Goal: Use online tool/utility: Utilize a website feature to perform a specific function

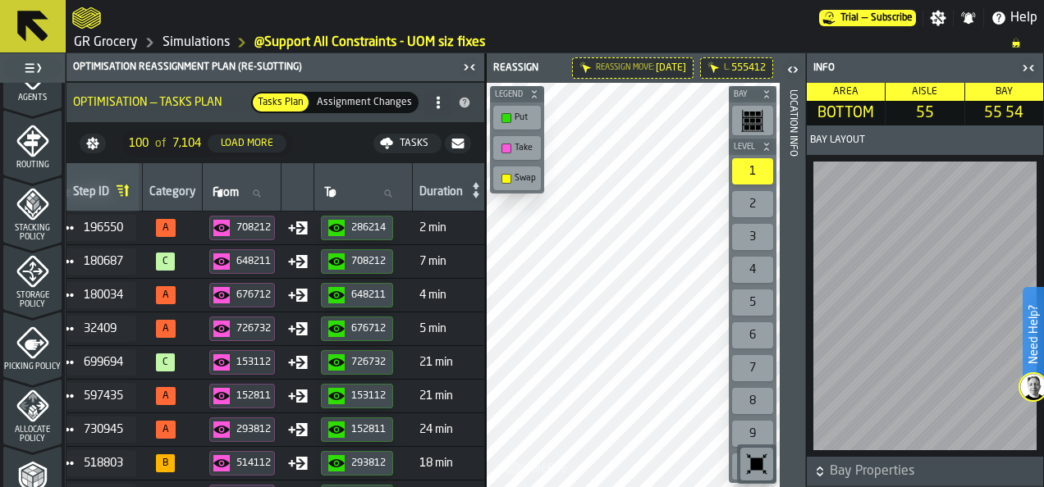
scroll to position [0, 241]
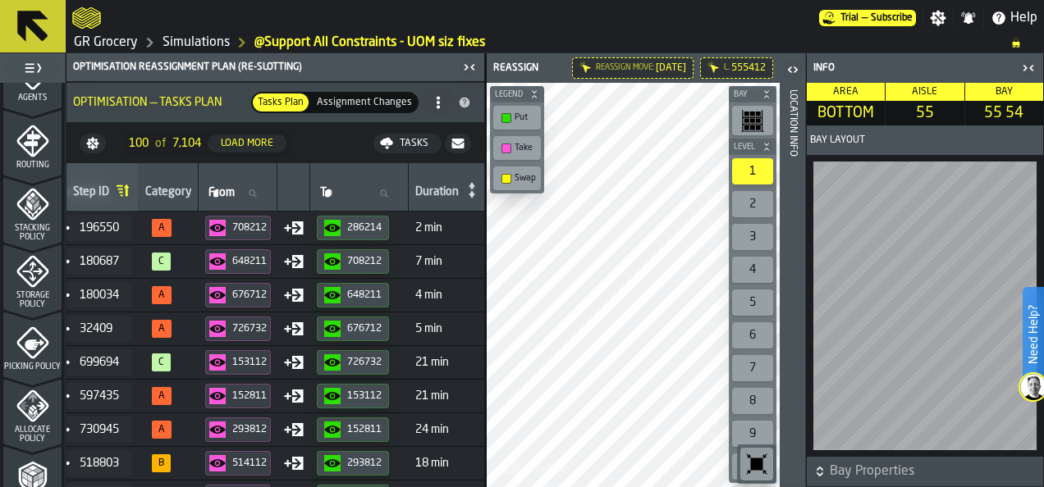
click at [267, 226] on div "708212" at bounding box center [249, 227] width 34 height 11
click at [340, 230] on icon "button-286214" at bounding box center [332, 228] width 16 height 8
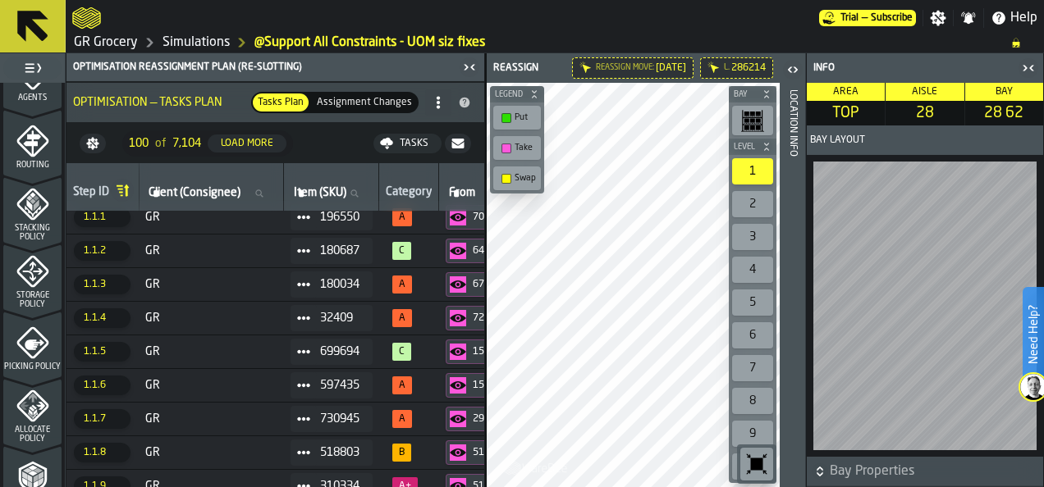
scroll to position [0, 1]
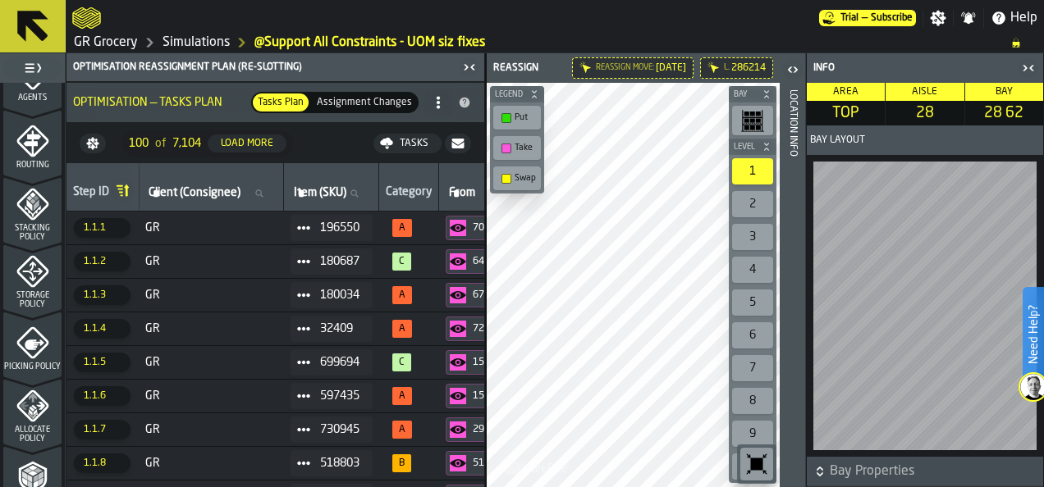
click at [201, 231] on span "GR" at bounding box center [211, 228] width 132 height 13
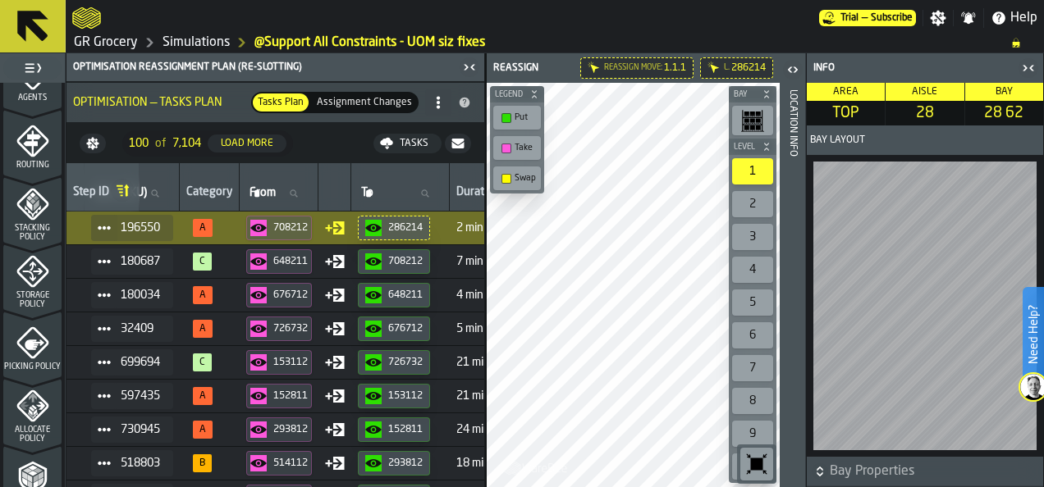
scroll to position [0, 202]
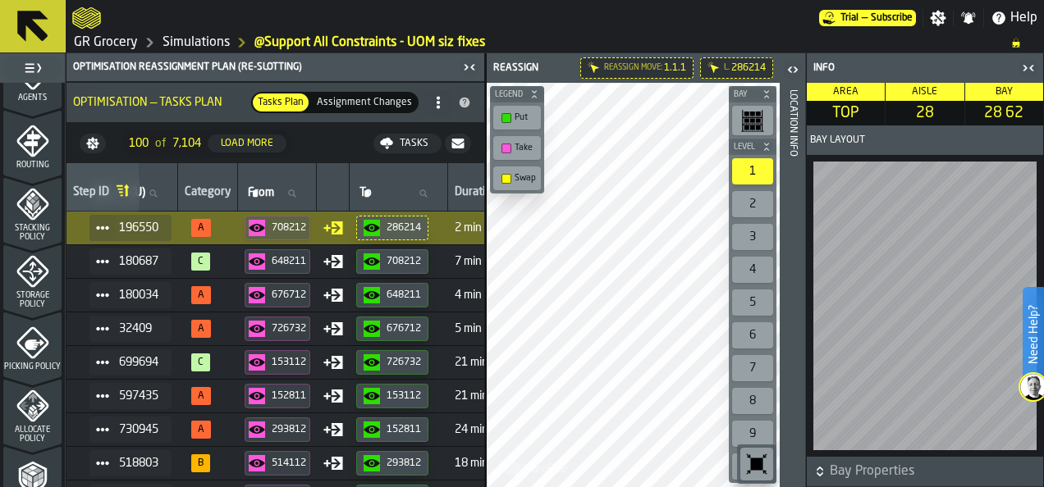
click at [303, 226] on div "708212" at bounding box center [289, 227] width 34 height 11
click at [407, 226] on div "286214" at bounding box center [403, 227] width 34 height 11
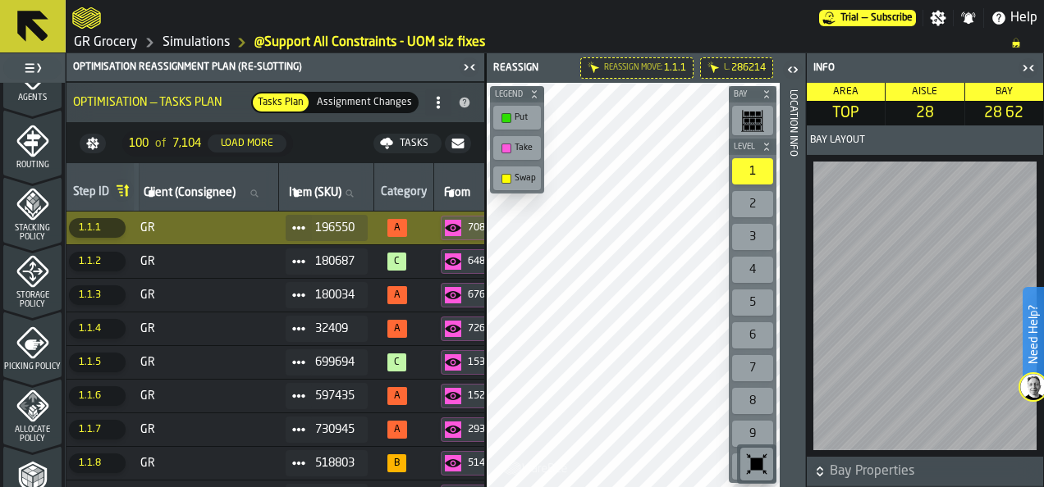
scroll to position [0, 0]
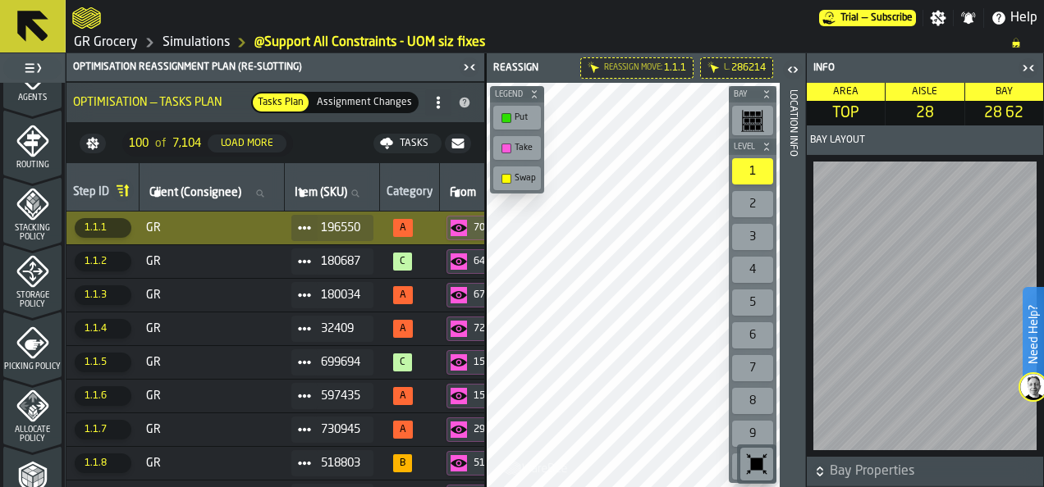
click at [228, 358] on span "GR" at bounding box center [212, 362] width 132 height 13
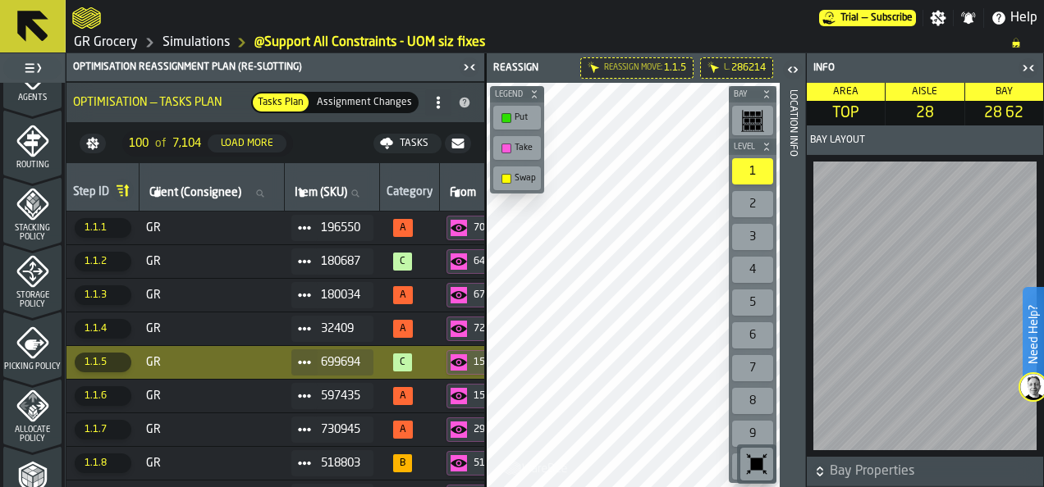
drag, startPoint x: 125, startPoint y: 482, endPoint x: 141, endPoint y: 484, distance: 16.6
click at [141, 484] on div "Step ID Client (Consignee) Client (Consignee) Item (SKU) Item (SKU) Category Fr…" at bounding box center [275, 325] width 418 height 324
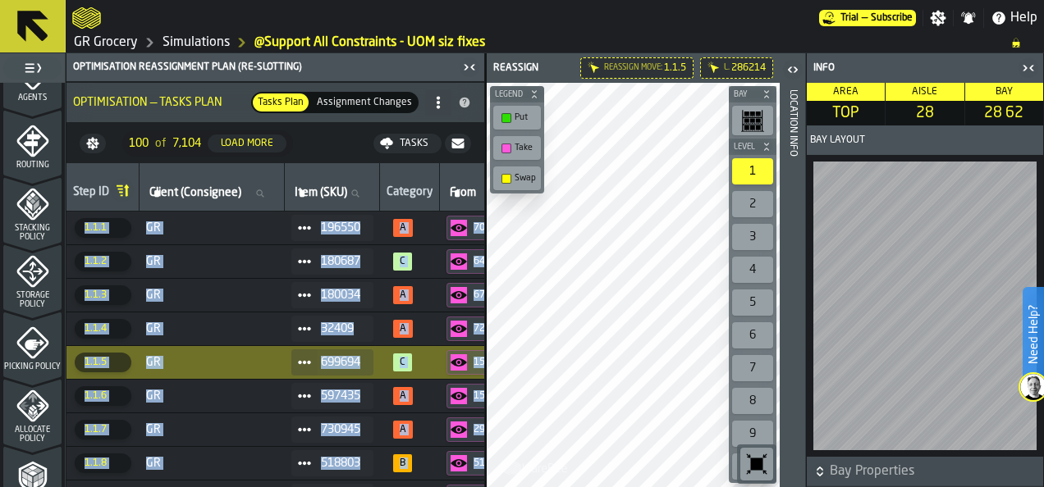
scroll to position [51, 0]
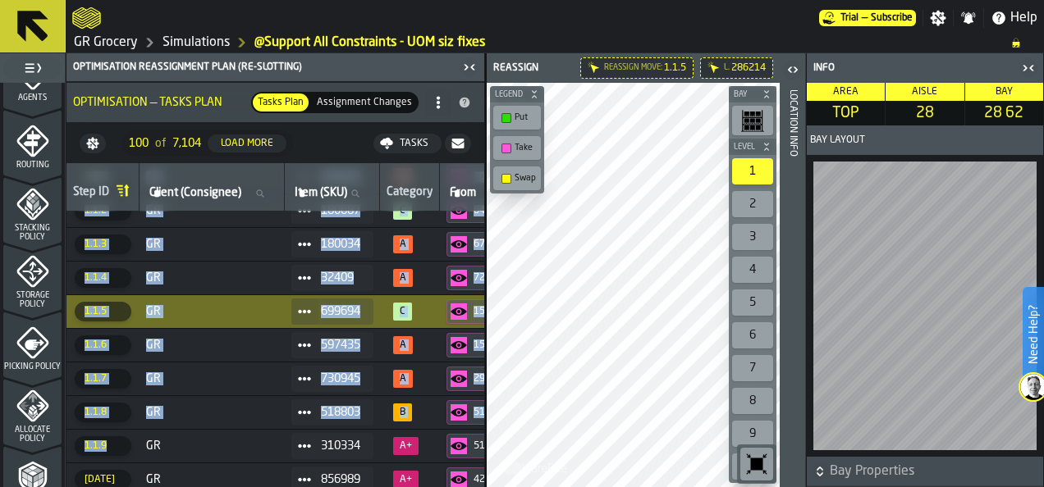
drag, startPoint x: 141, startPoint y: 484, endPoint x: 107, endPoint y: 487, distance: 33.7
click at [206, 305] on span "GR" at bounding box center [212, 311] width 132 height 13
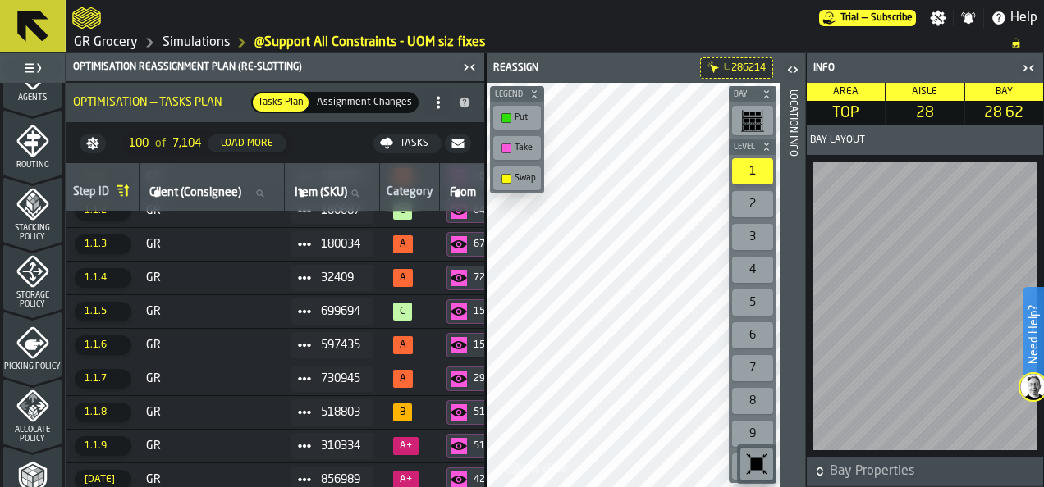
click at [208, 315] on span "GR" at bounding box center [212, 311] width 132 height 13
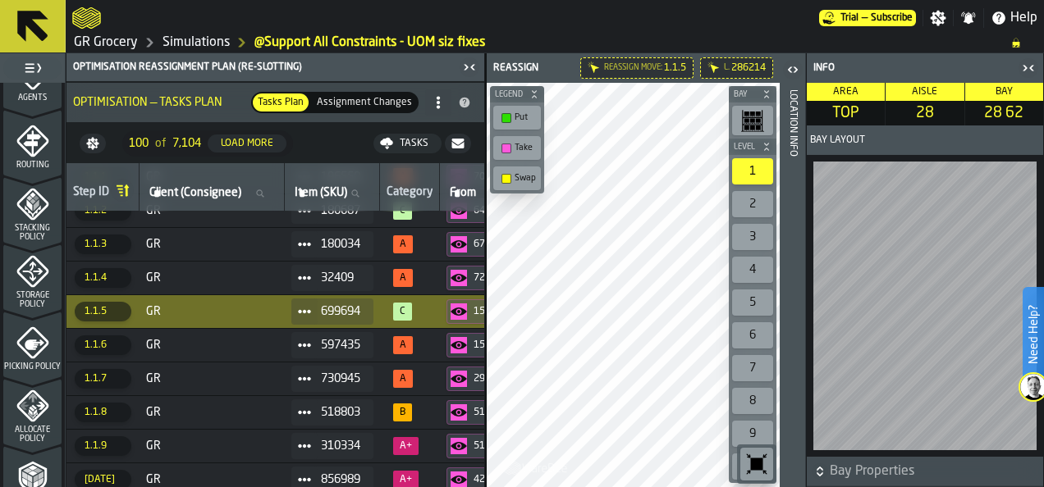
click at [343, 310] on span "699694" at bounding box center [340, 311] width 39 height 13
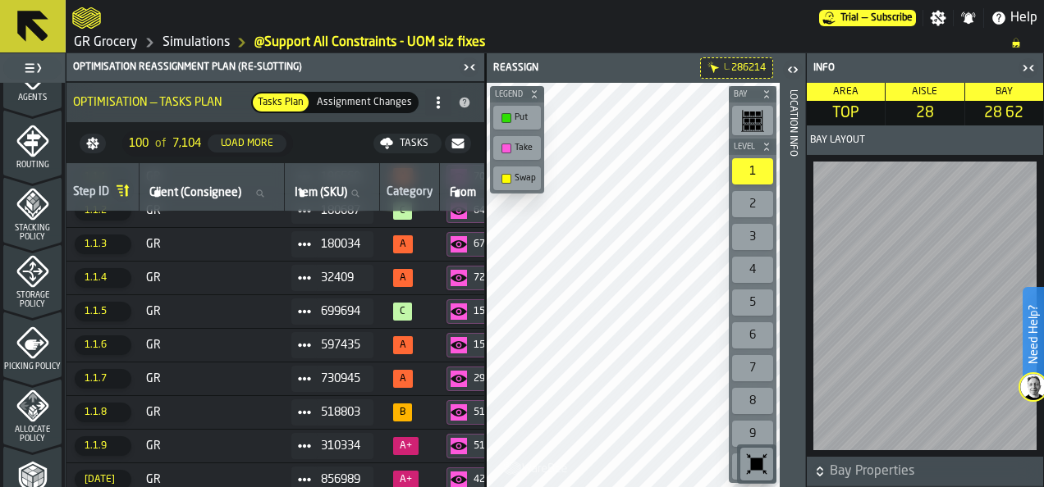
click at [311, 312] on icon at bounding box center [304, 311] width 13 height 13
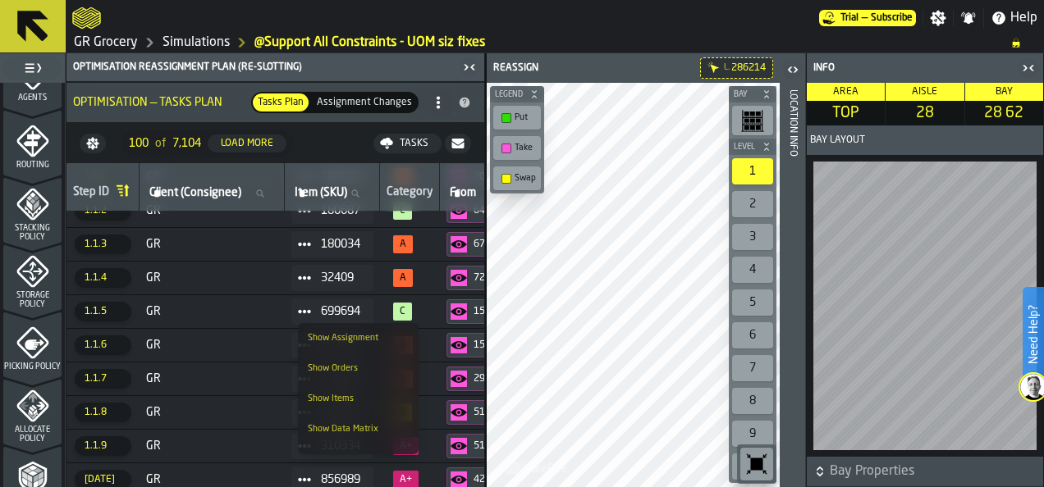
click at [323, 399] on div "Show Items" at bounding box center [358, 399] width 101 height 11
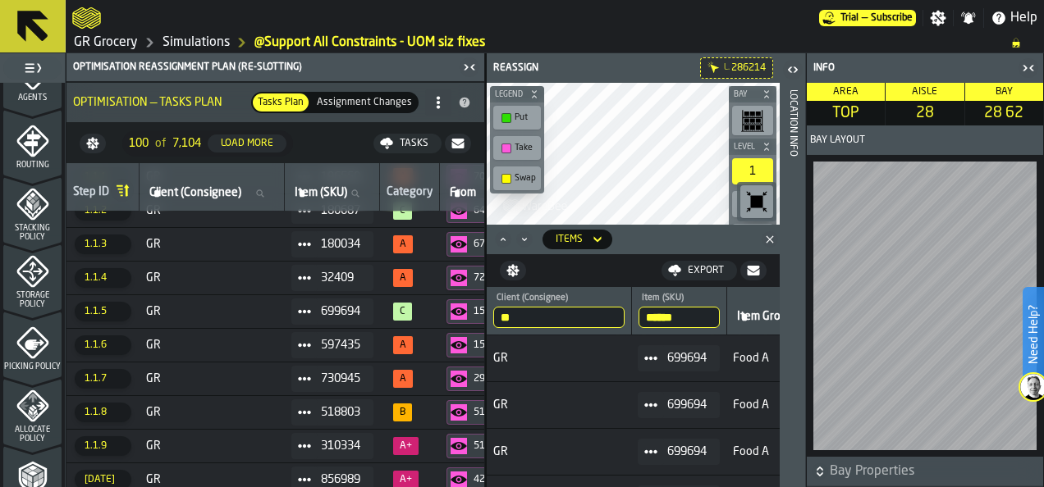
click at [1026, 66] on icon "button-toggle-Close me" at bounding box center [1028, 68] width 20 height 20
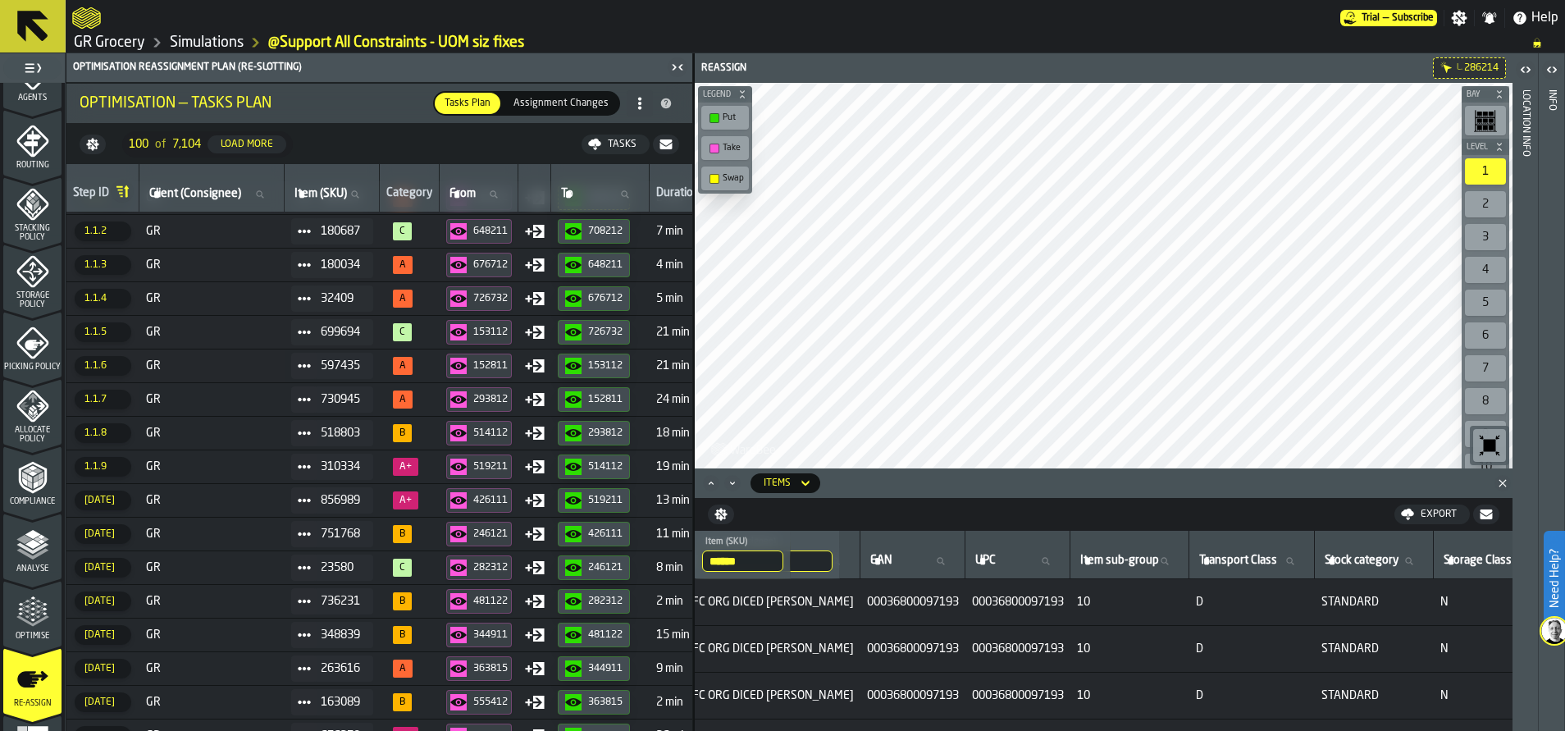
scroll to position [0, 1097]
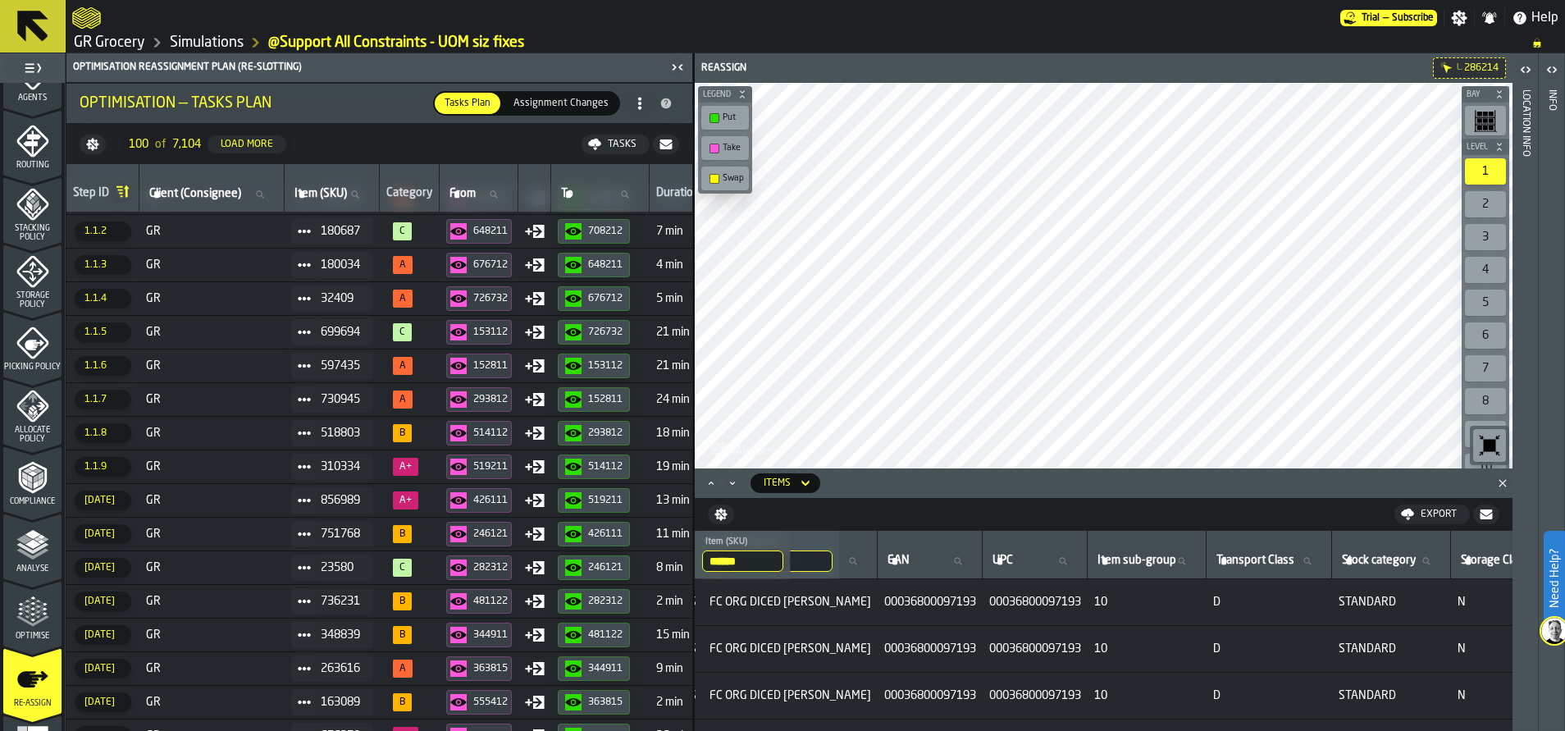
click at [183, 368] on span "GR" at bounding box center [212, 365] width 132 height 13
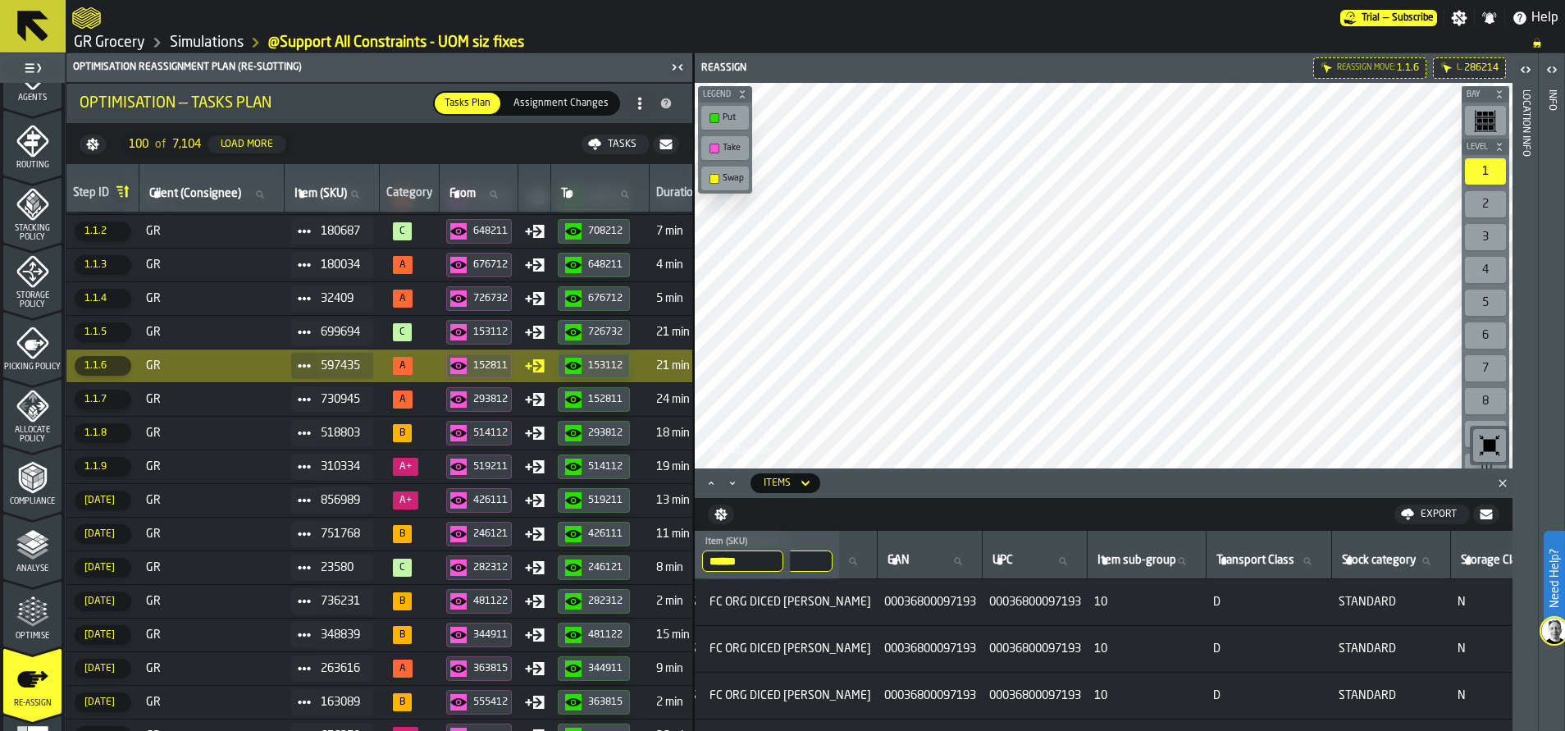
click at [496, 368] on div "152811" at bounding box center [490, 365] width 34 height 11
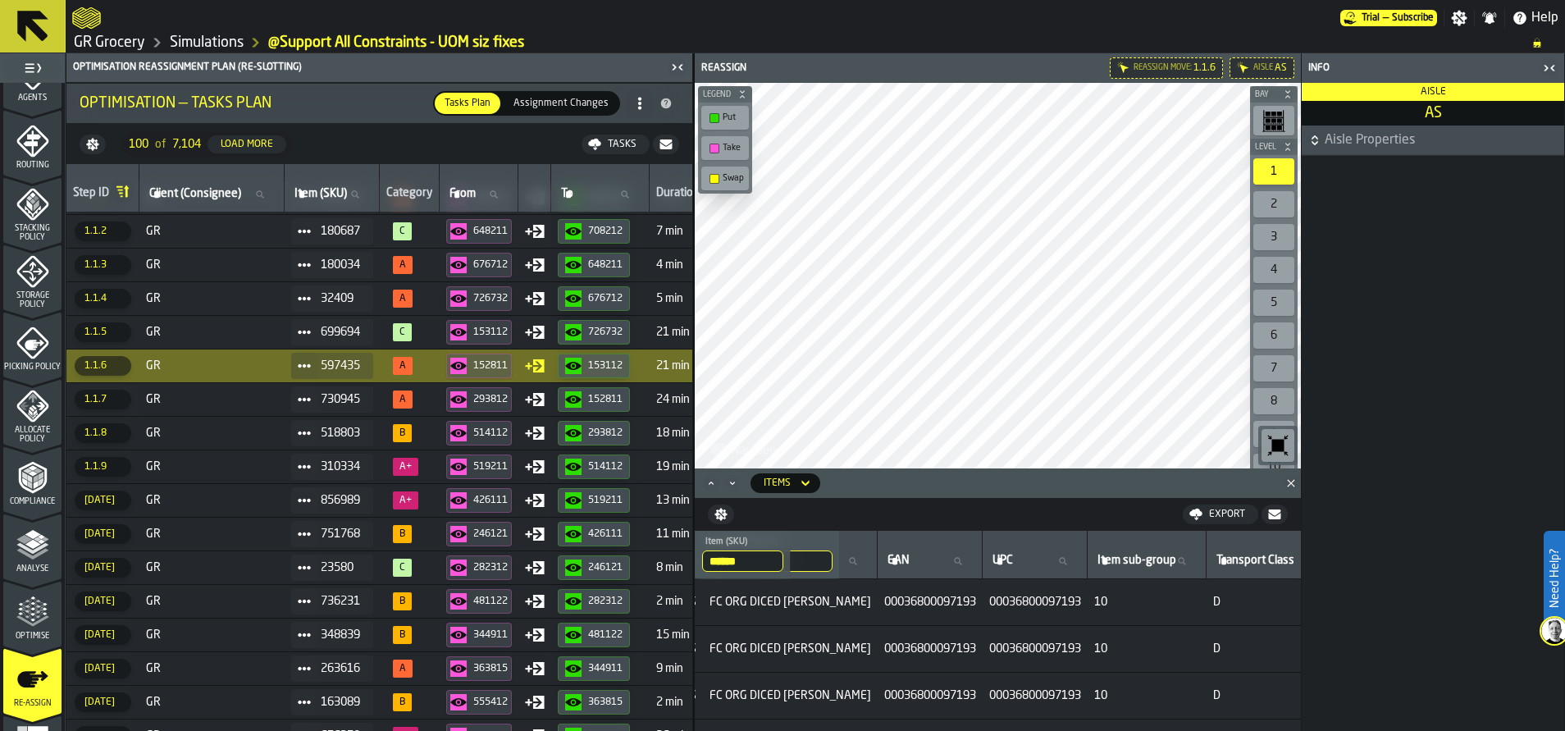
click at [226, 39] on link "Simulations" at bounding box center [207, 43] width 74 height 18
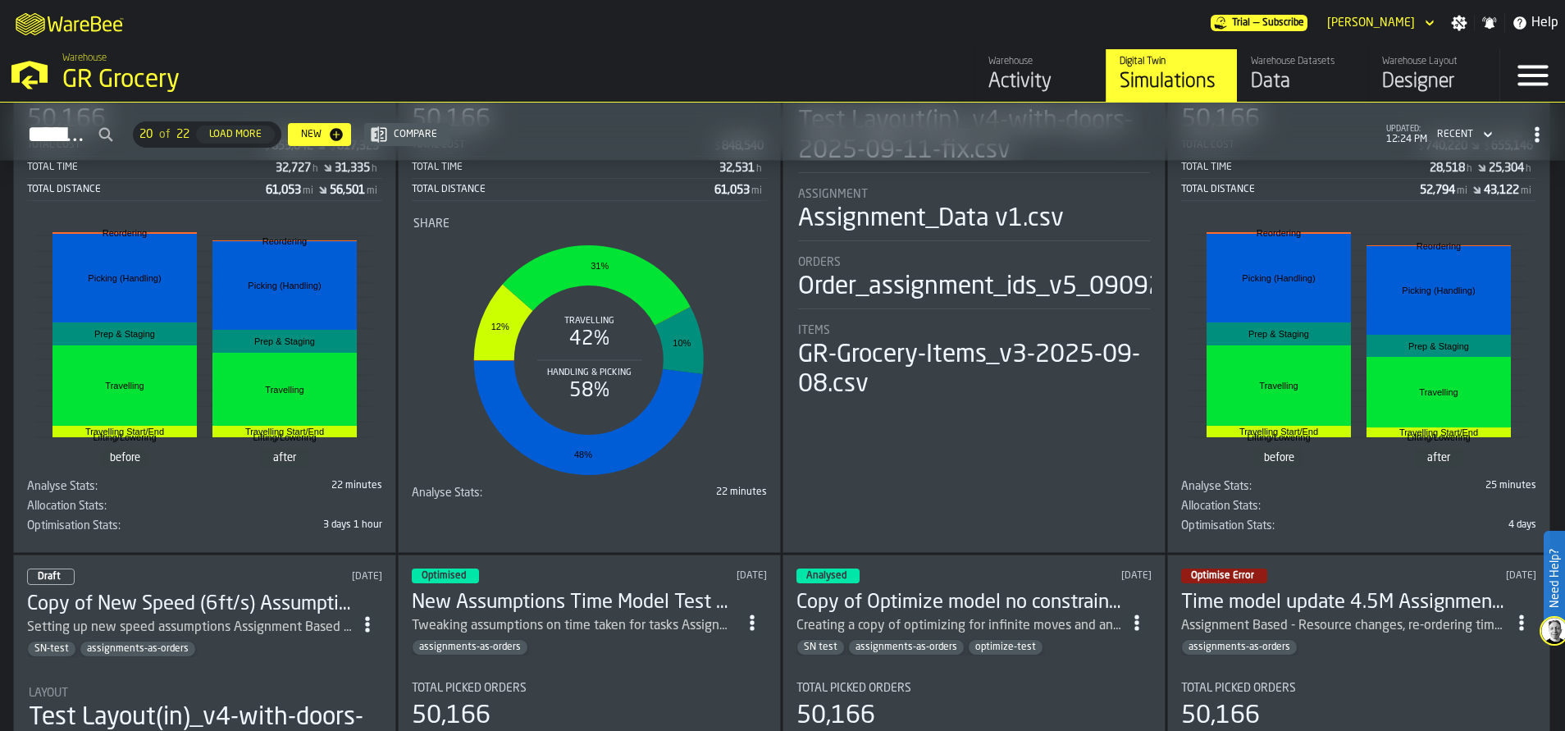
scroll to position [1231, 0]
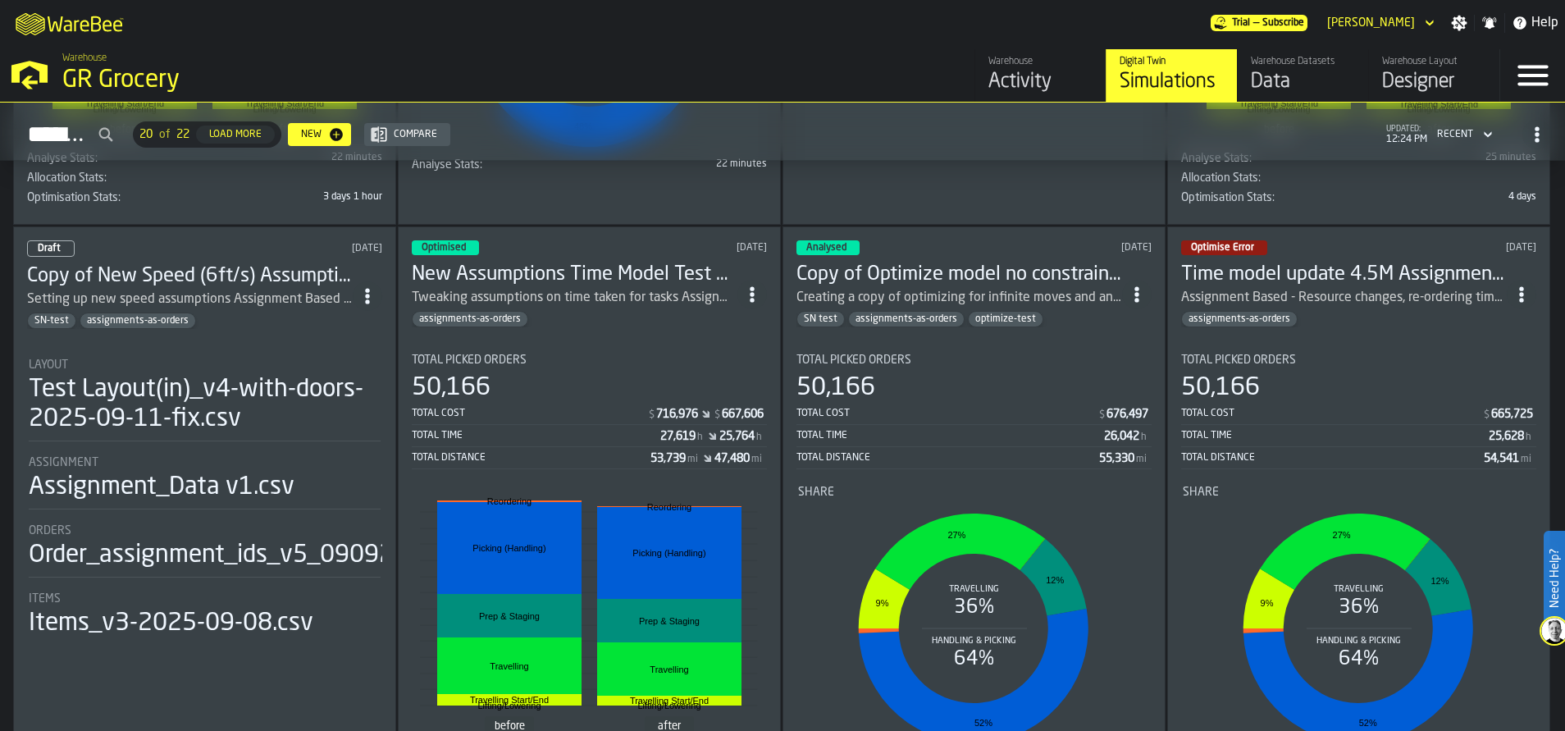
click at [618, 299] on div "Tweaking assumptions on time taken for tasks Assignment Based - Resource change…" at bounding box center [575, 298] width 326 height 20
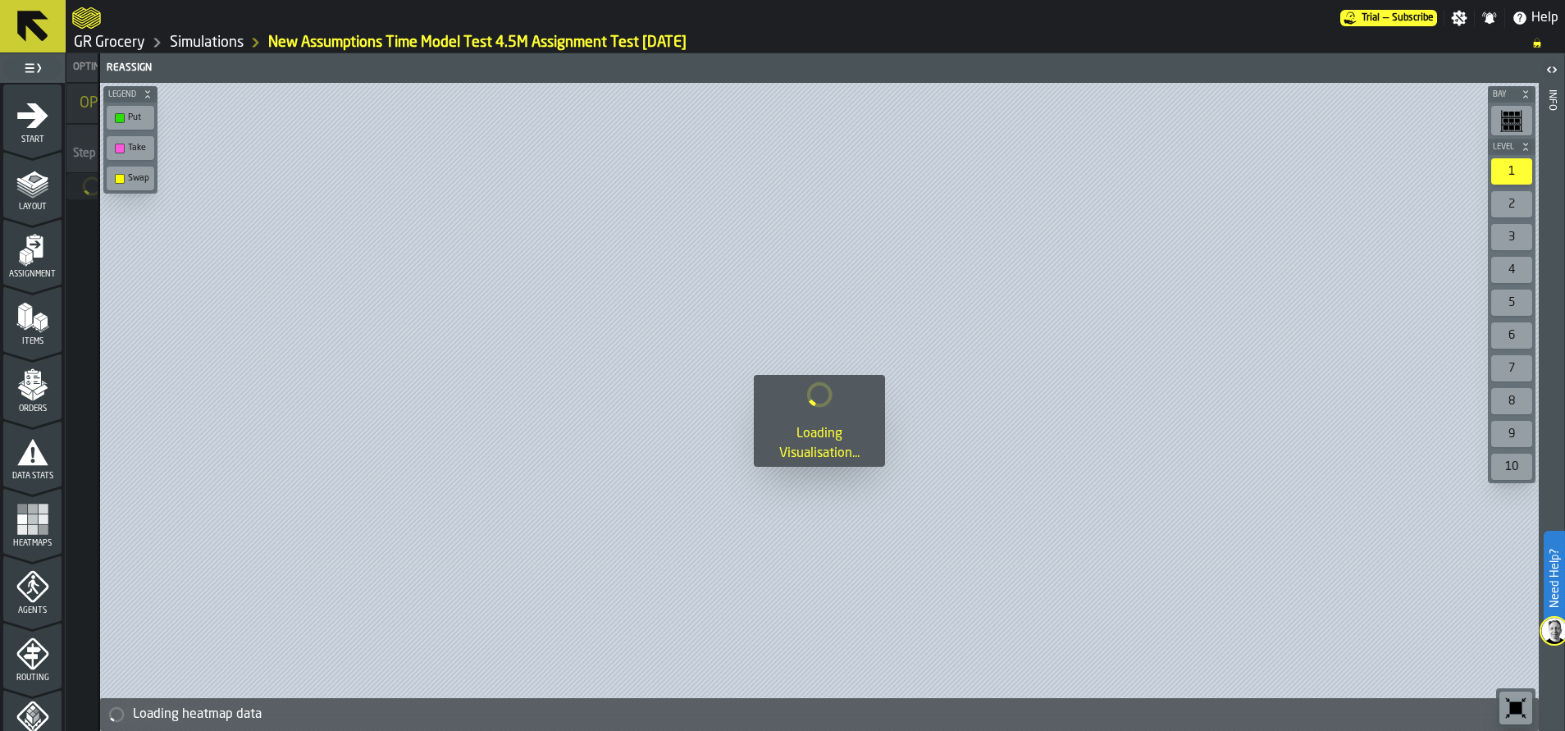
scroll to position [564, 0]
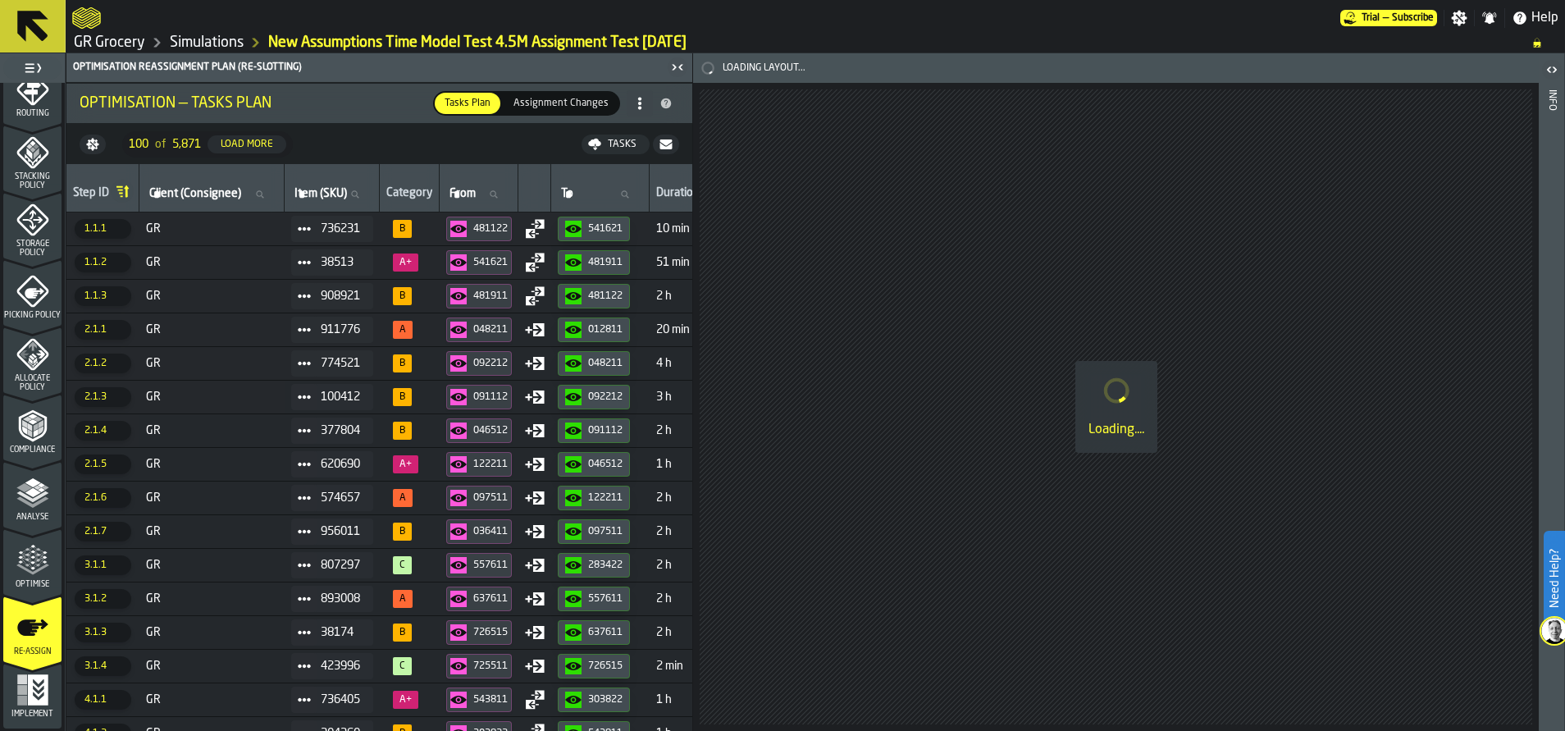
click at [247, 229] on span "GR" at bounding box center [212, 228] width 132 height 13
